Goal: Task Accomplishment & Management: Manage account settings

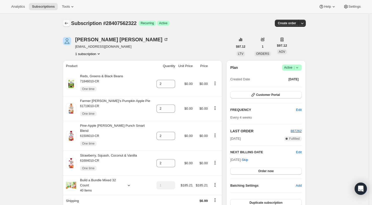
click at [67, 24] on icon "Subscriptions" at bounding box center [66, 23] width 3 height 3
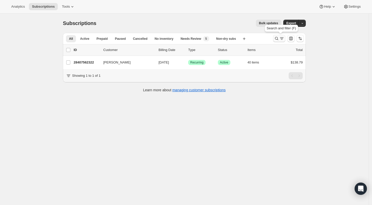
click at [278, 37] on icon "Search and filter results" at bounding box center [276, 38] width 5 height 5
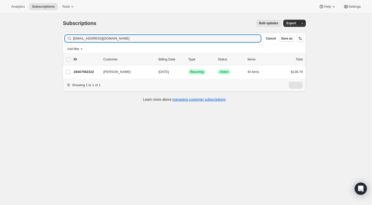
drag, startPoint x: 115, startPoint y: 39, endPoint x: 72, endPoint y: 41, distance: 42.8
click at [73, 41] on div "[EMAIL_ADDRESS][DOMAIN_NAME] Clear" at bounding box center [163, 38] width 196 height 7
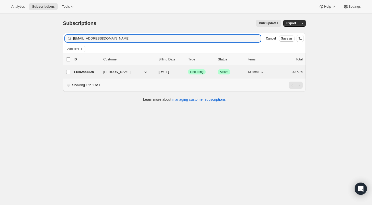
type input "[EMAIL_ADDRESS][DOMAIN_NAME]"
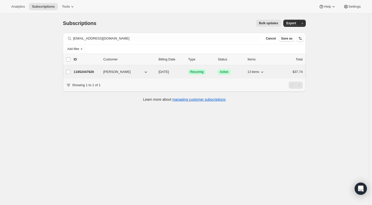
click at [82, 73] on p "11852447826" at bounding box center [87, 72] width 26 height 5
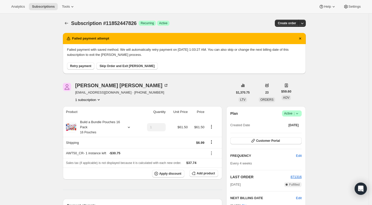
click at [78, 66] on span "Retry payment" at bounding box center [80, 66] width 21 height 4
click at [119, 65] on span "Skip Order and Exit [PERSON_NAME]" at bounding box center [126, 66] width 55 height 4
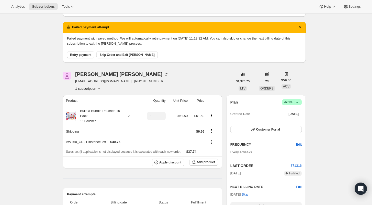
scroll to position [57, 0]
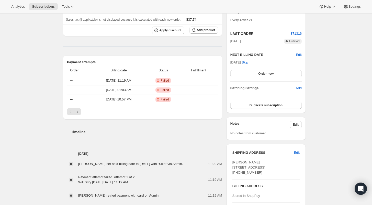
scroll to position [113, 0]
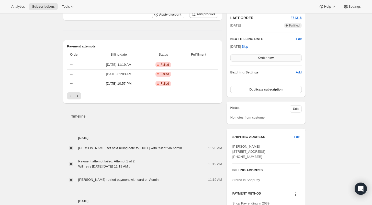
click at [264, 58] on span "Order now" at bounding box center [265, 58] width 15 height 4
click at [280, 57] on button "Click to confirm" at bounding box center [265, 57] width 71 height 7
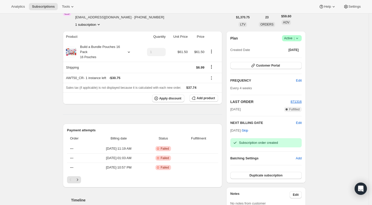
scroll to position [28, 0]
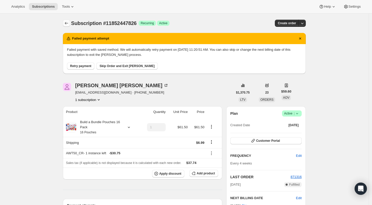
click at [67, 22] on icon "Subscriptions" at bounding box center [66, 23] width 5 height 5
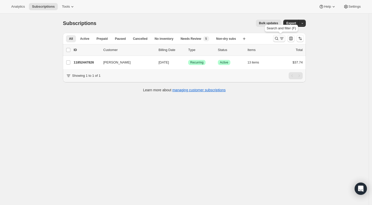
click at [277, 38] on icon "Search and filter results" at bounding box center [276, 38] width 5 height 5
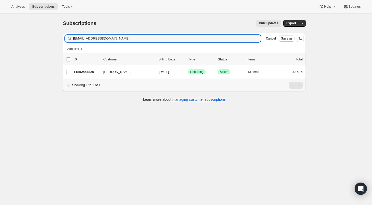
drag, startPoint x: 109, startPoint y: 39, endPoint x: 61, endPoint y: 38, distance: 47.5
click at [61, 38] on div "Filter subscribers kesherre@gmail.com Clear Cancel Save as Add filter 0 selecte…" at bounding box center [182, 68] width 247 height 78
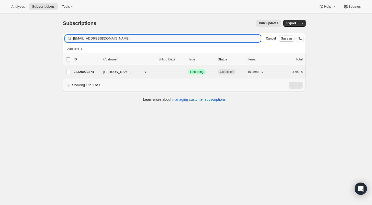
type input "aurorawillow@icloud.com"
click at [77, 74] on div "28326920274 Aurora Joyce --- Success Recurring Cancelled 15 items $75.15" at bounding box center [188, 71] width 229 height 7
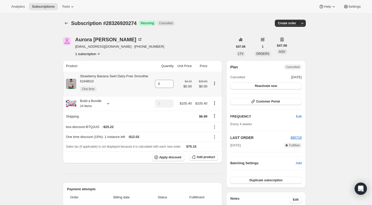
click at [215, 83] on icon "Product actions" at bounding box center [214, 83] width 1 height 1
click at [205, 108] on button "Remove" at bounding box center [215, 111] width 34 height 8
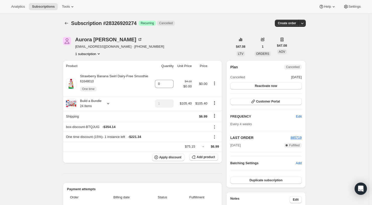
type input "5"
